Goal: Task Accomplishment & Management: Manage account settings

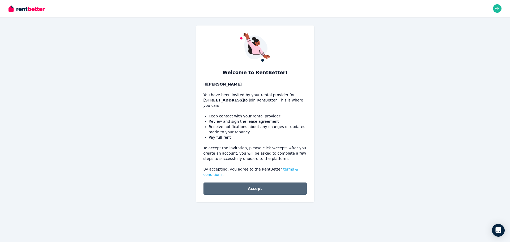
click at [251, 183] on button "Accept" at bounding box center [255, 189] width 103 height 12
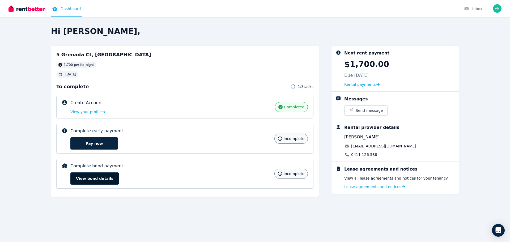
click at [97, 178] on button "View bond details" at bounding box center [94, 179] width 49 height 12
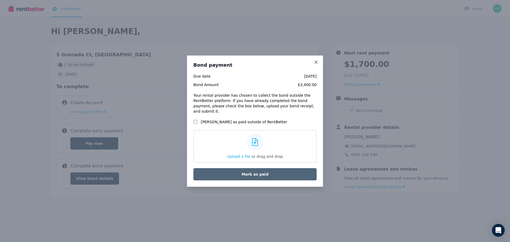
click at [250, 172] on button "Mark as paid" at bounding box center [255, 174] width 123 height 12
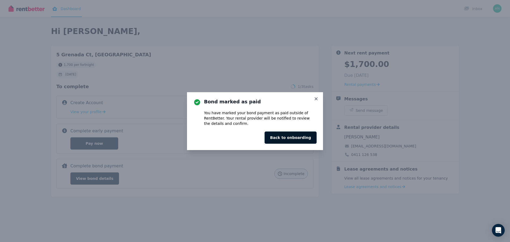
click at [296, 138] on button "Back to onboarding" at bounding box center [291, 138] width 52 height 12
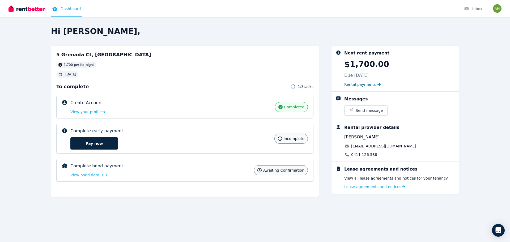
click at [357, 85] on span "Rental payments" at bounding box center [361, 84] width 32 height 5
